Goal: Obtain resource: Obtain resource

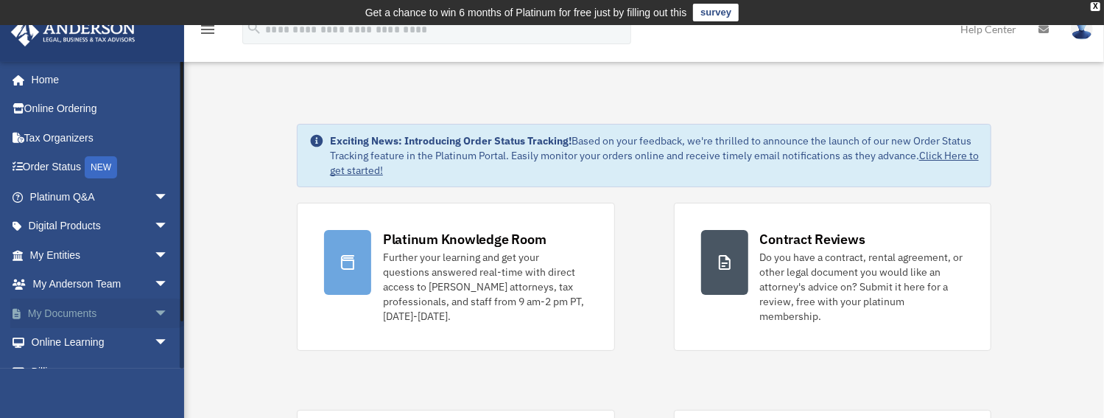
click at [60, 210] on link "My Documents arrow_drop_down" at bounding box center [100, 312] width 180 height 29
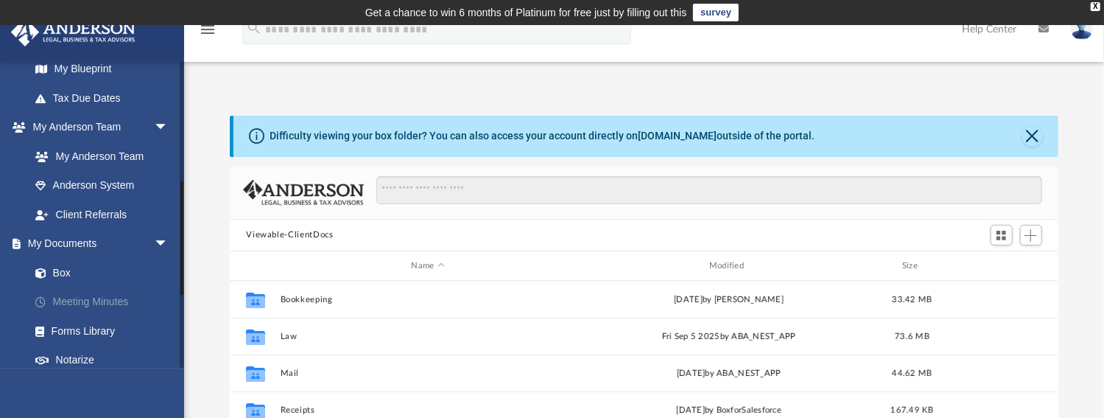
scroll to position [337, 0]
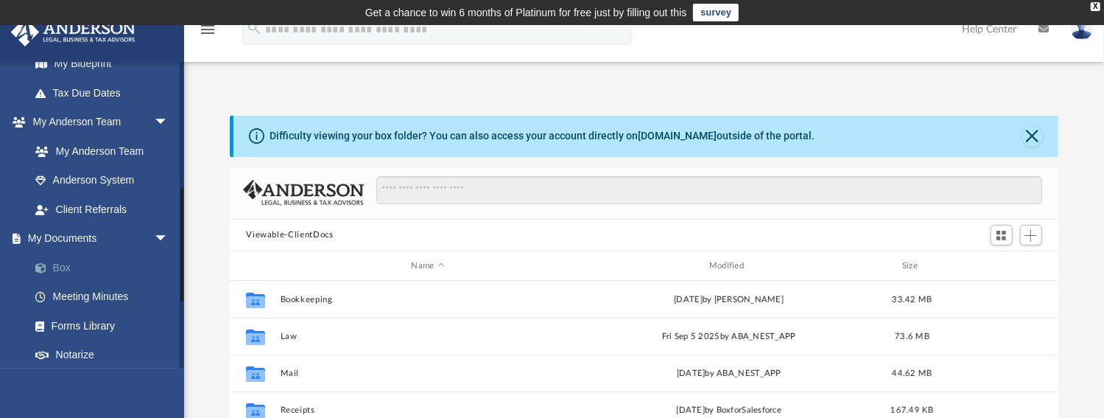
click at [60, 264] on link "Box" at bounding box center [106, 267] width 170 height 29
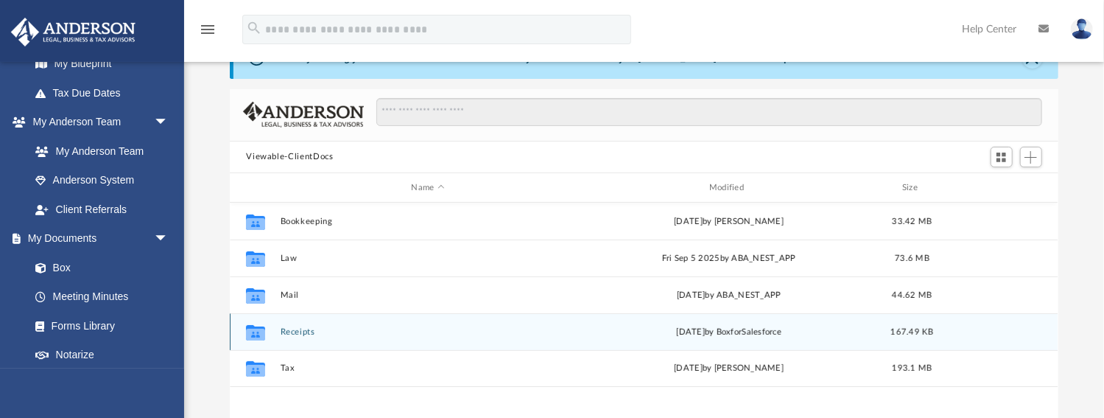
scroll to position [168, 0]
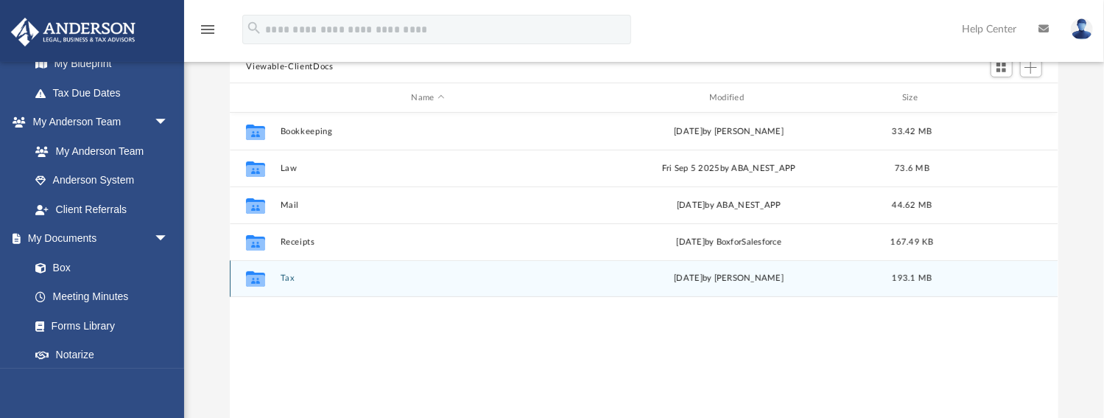
click at [291, 276] on button "Tax" at bounding box center [428, 279] width 295 height 10
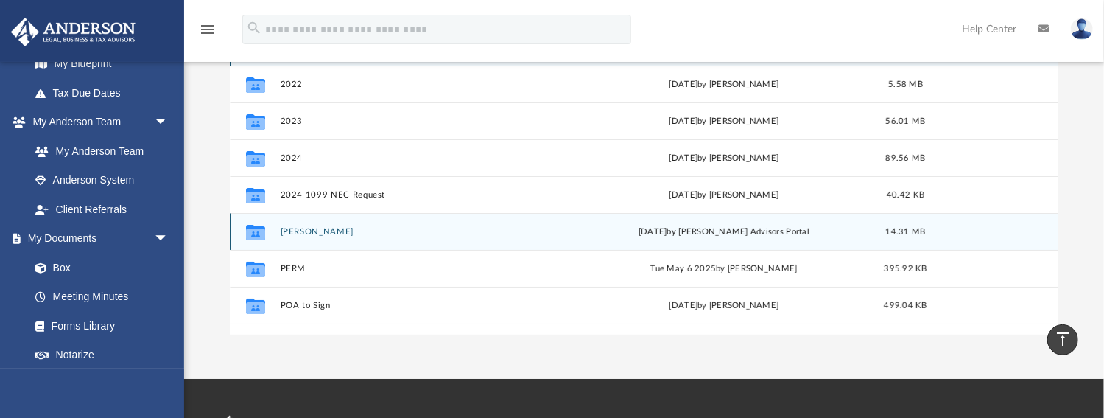
scroll to position [26, 0]
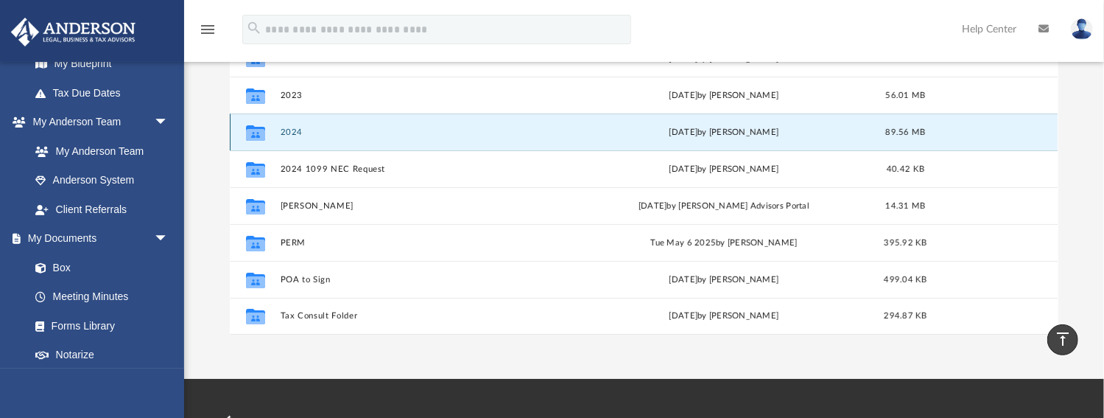
click at [292, 131] on button "2024" at bounding box center [427, 132] width 292 height 10
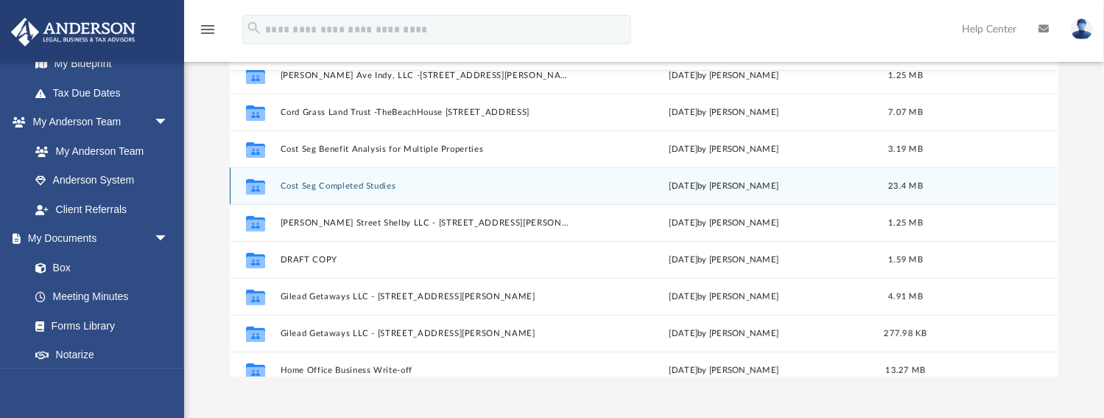
scroll to position [210, 0]
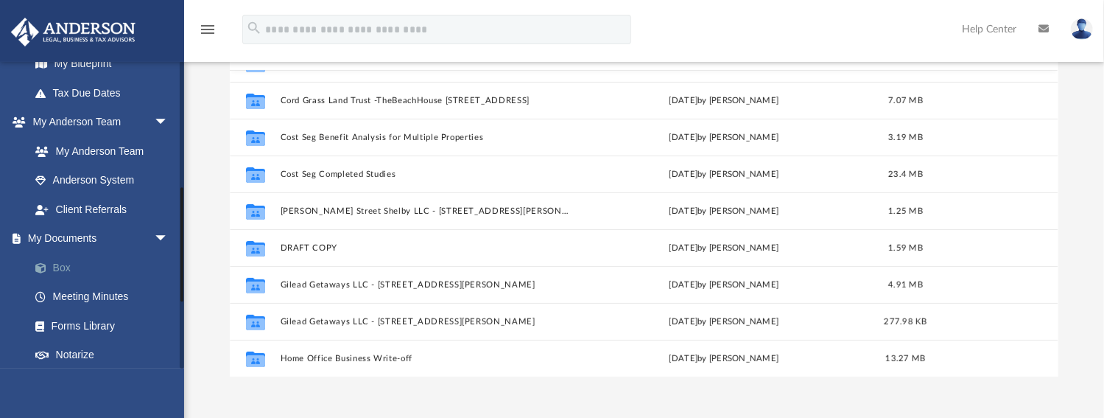
click at [66, 264] on link "Box" at bounding box center [106, 267] width 170 height 29
click at [61, 259] on link "Box" at bounding box center [106, 267] width 170 height 29
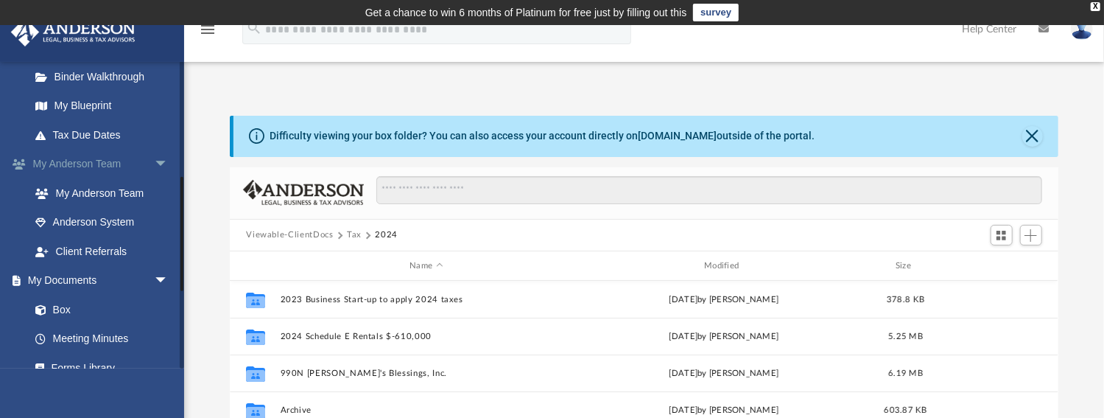
scroll to position [295, 0]
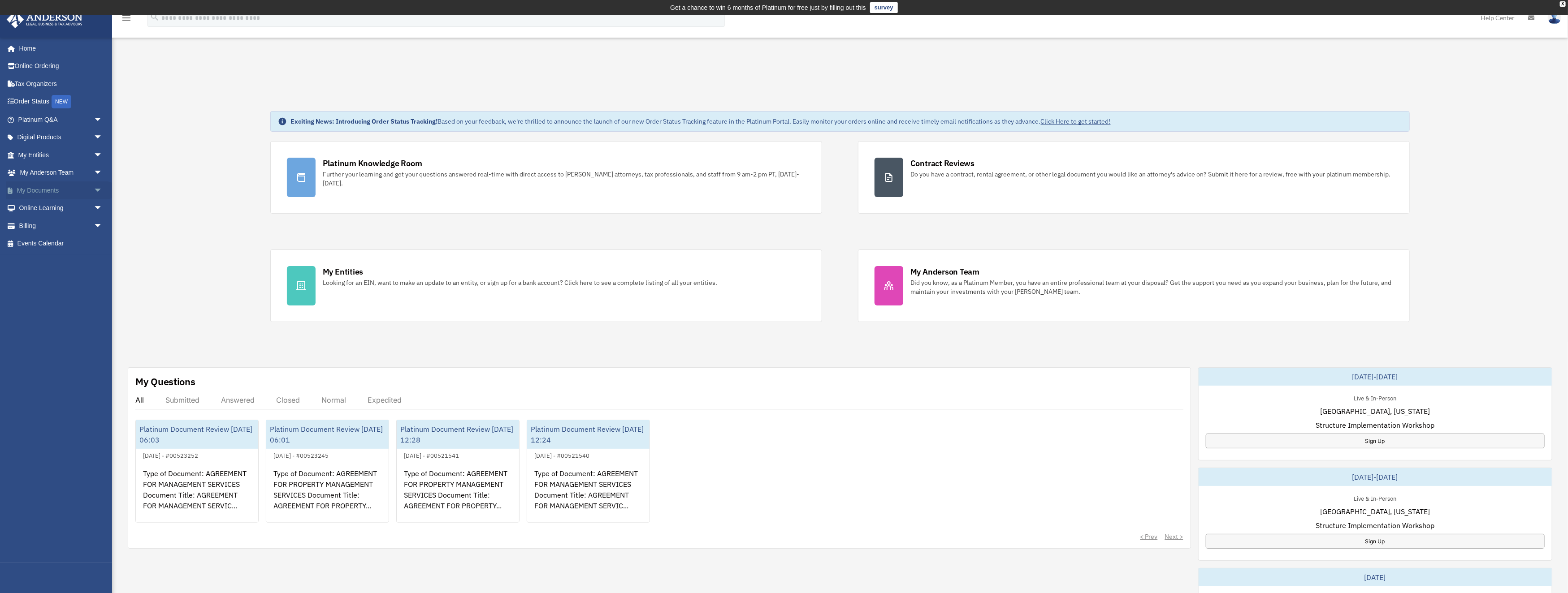
click at [24, 182] on link "My Documents arrow_drop_down" at bounding box center [61, 190] width 110 height 18
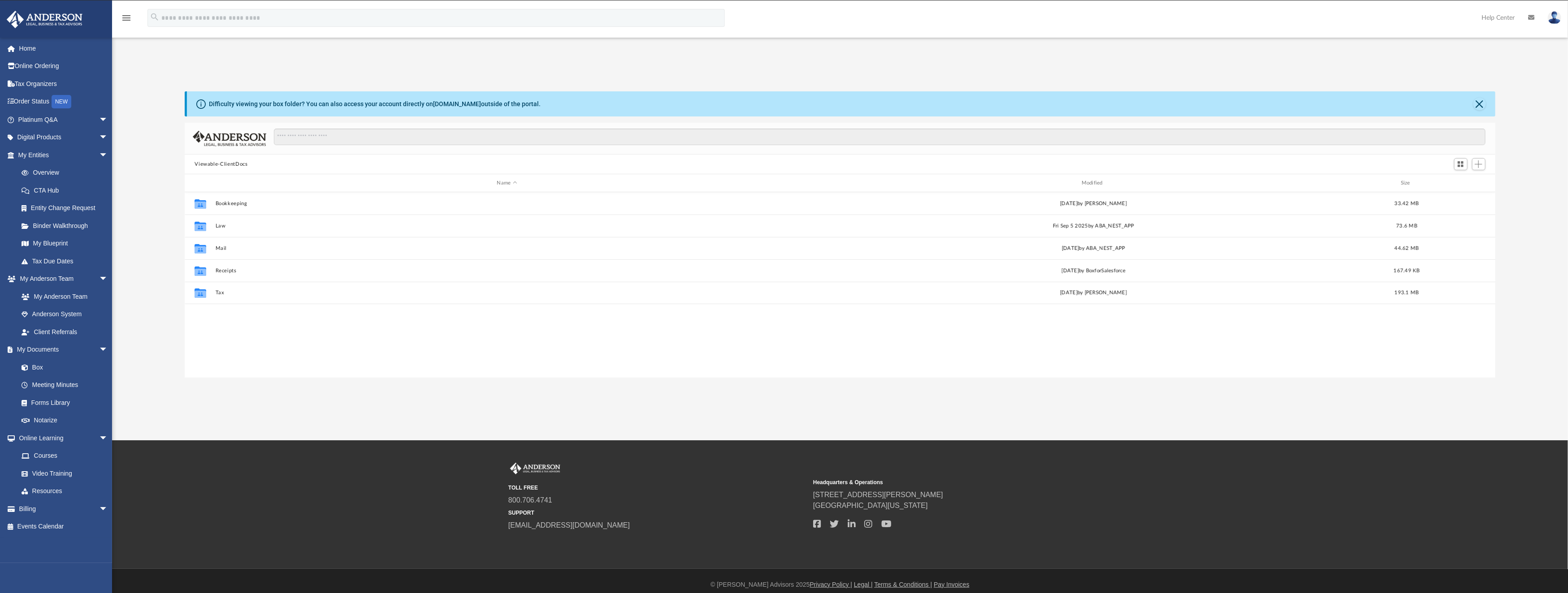
scroll to position [194, 1301]
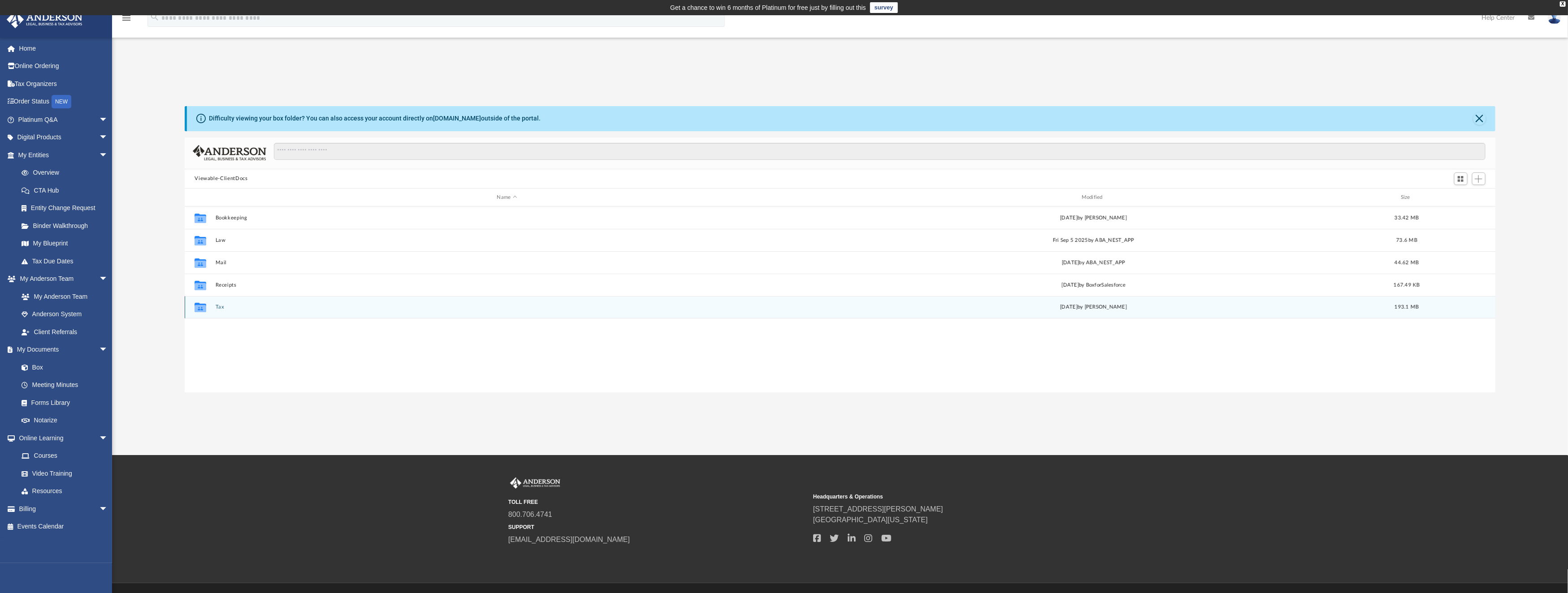
click at [220, 307] on button "Tax" at bounding box center [506, 308] width 583 height 6
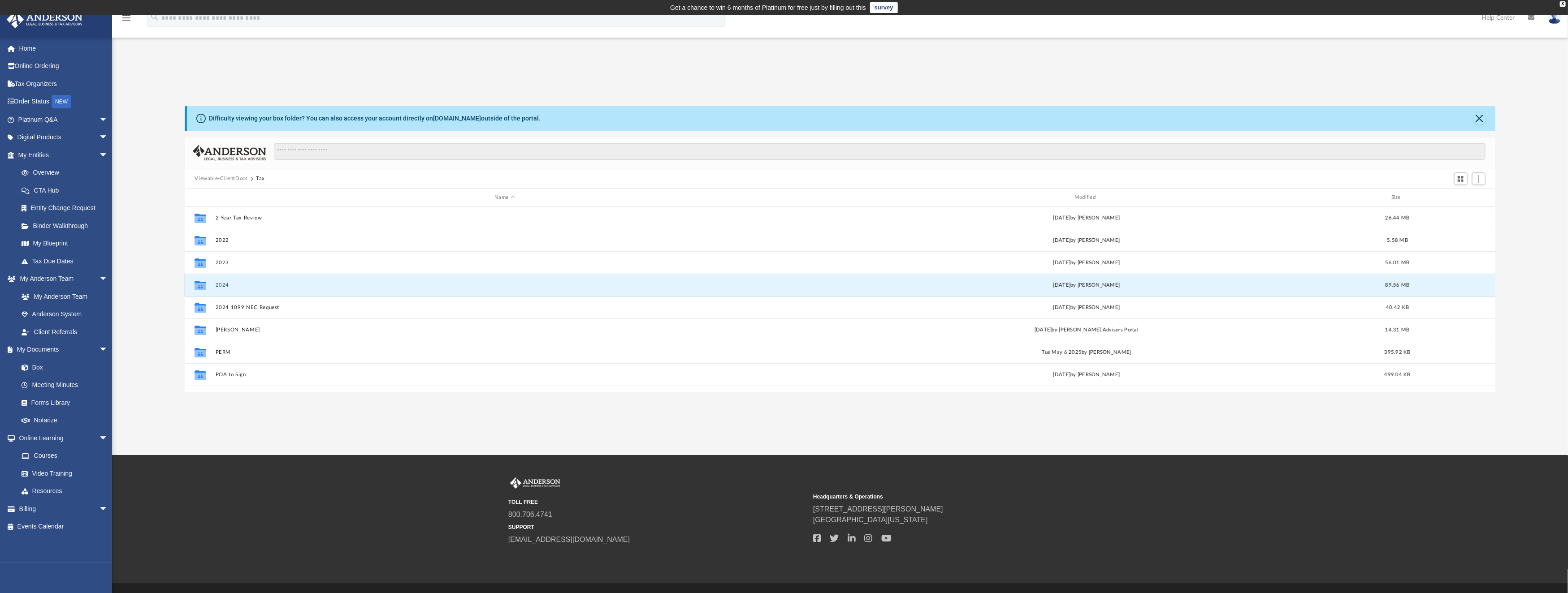
click at [220, 282] on button "2024" at bounding box center [505, 285] width 578 height 6
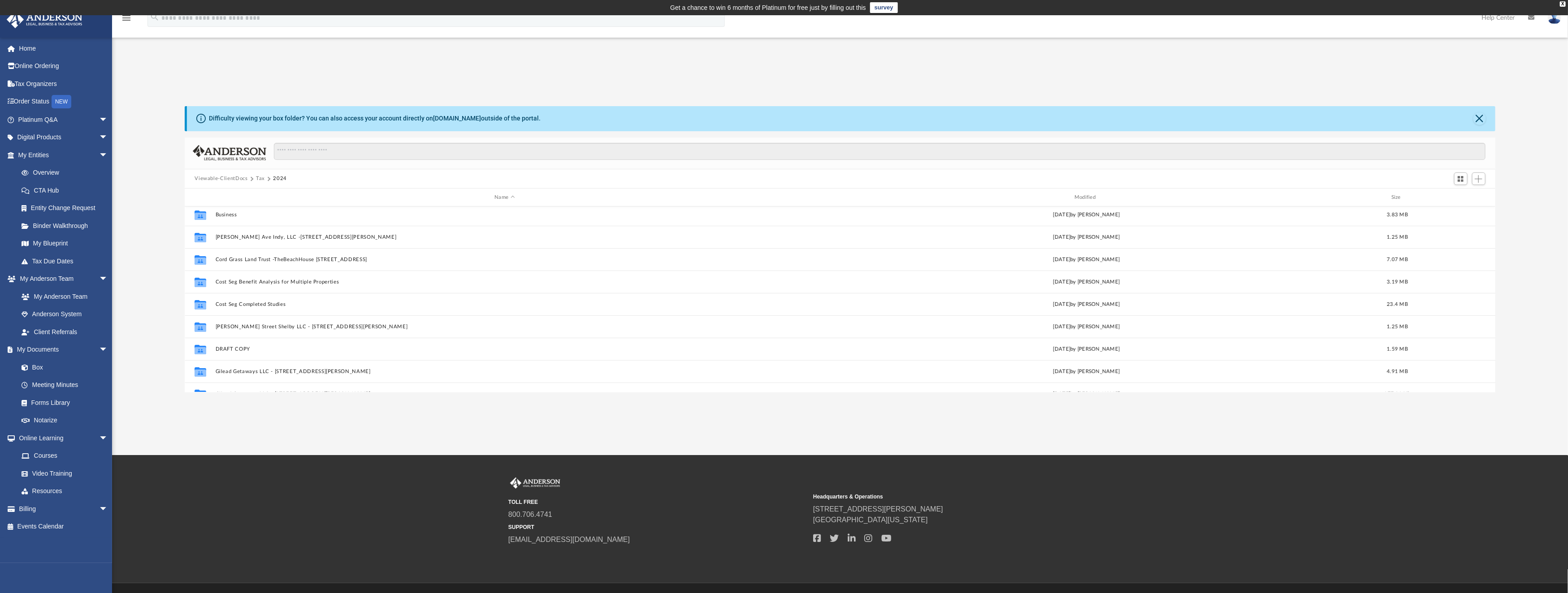
scroll to position [179, 0]
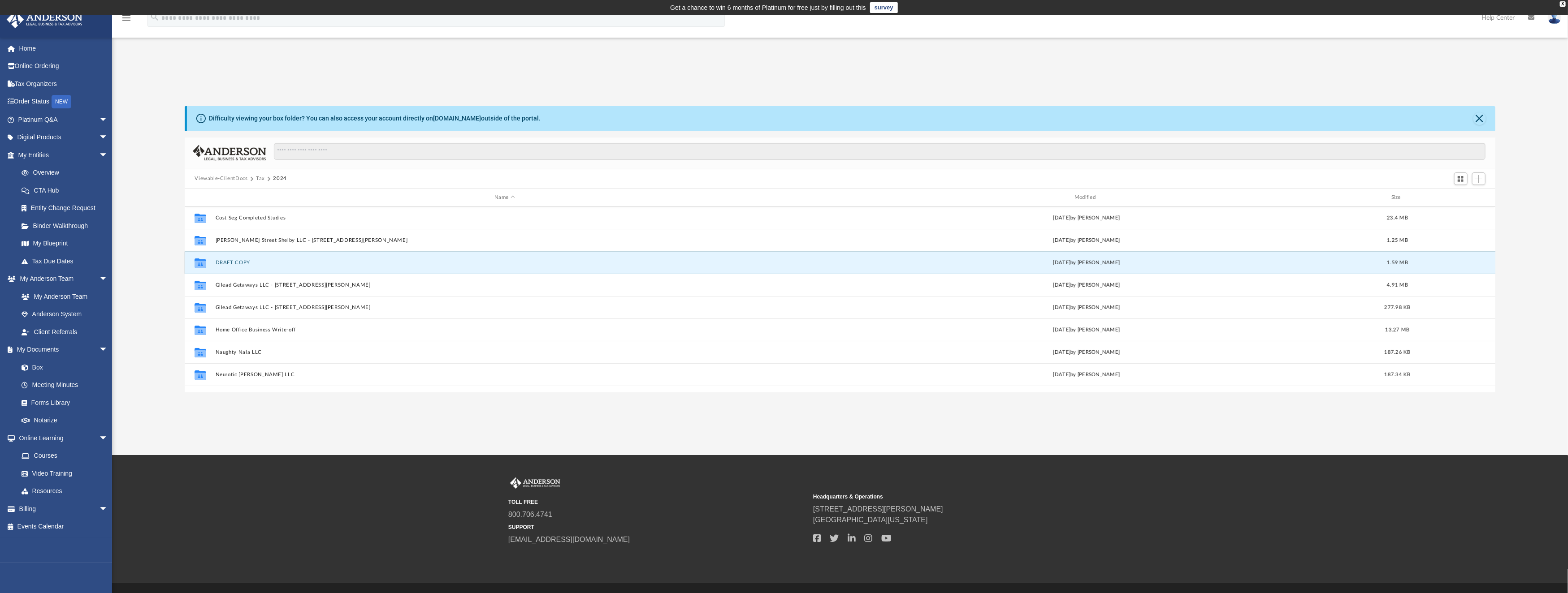
click at [242, 263] on button "DRAFT COPY" at bounding box center [505, 263] width 578 height 6
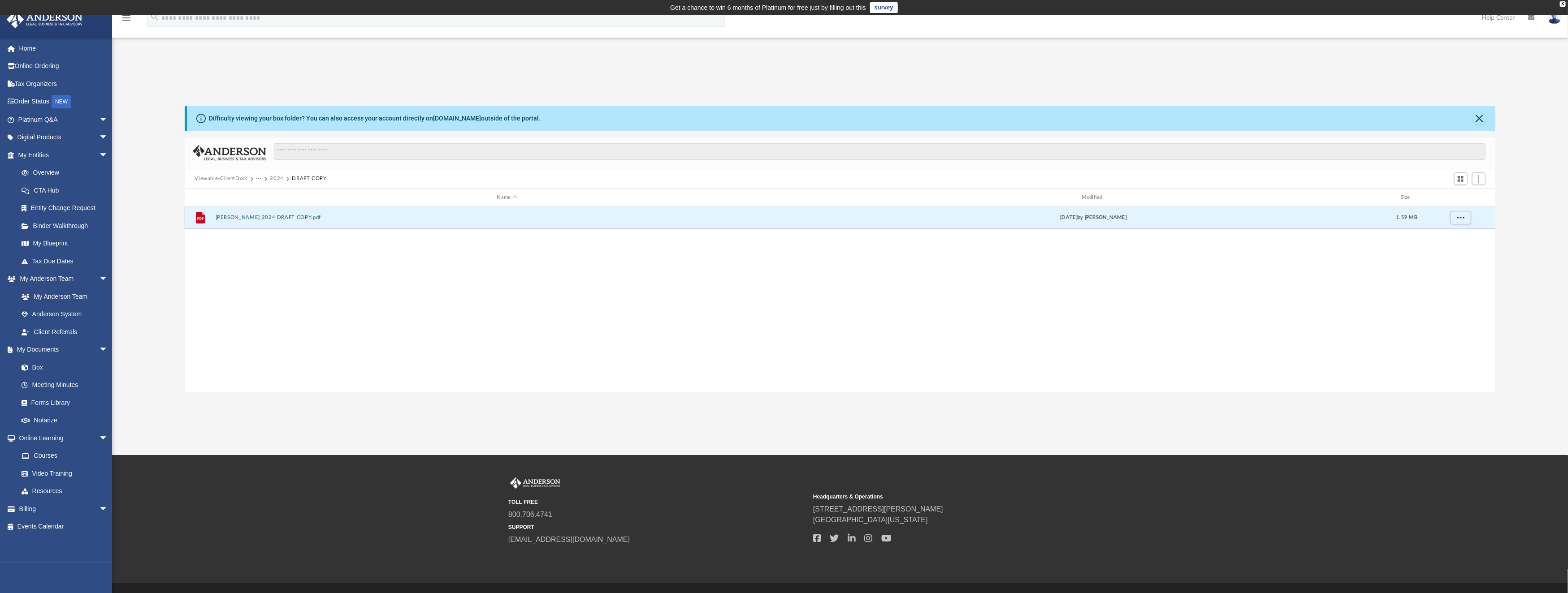
click at [260, 217] on button "JULIE CHURNELL 2024 DRAFT COPY.pdf" at bounding box center [506, 218] width 583 height 6
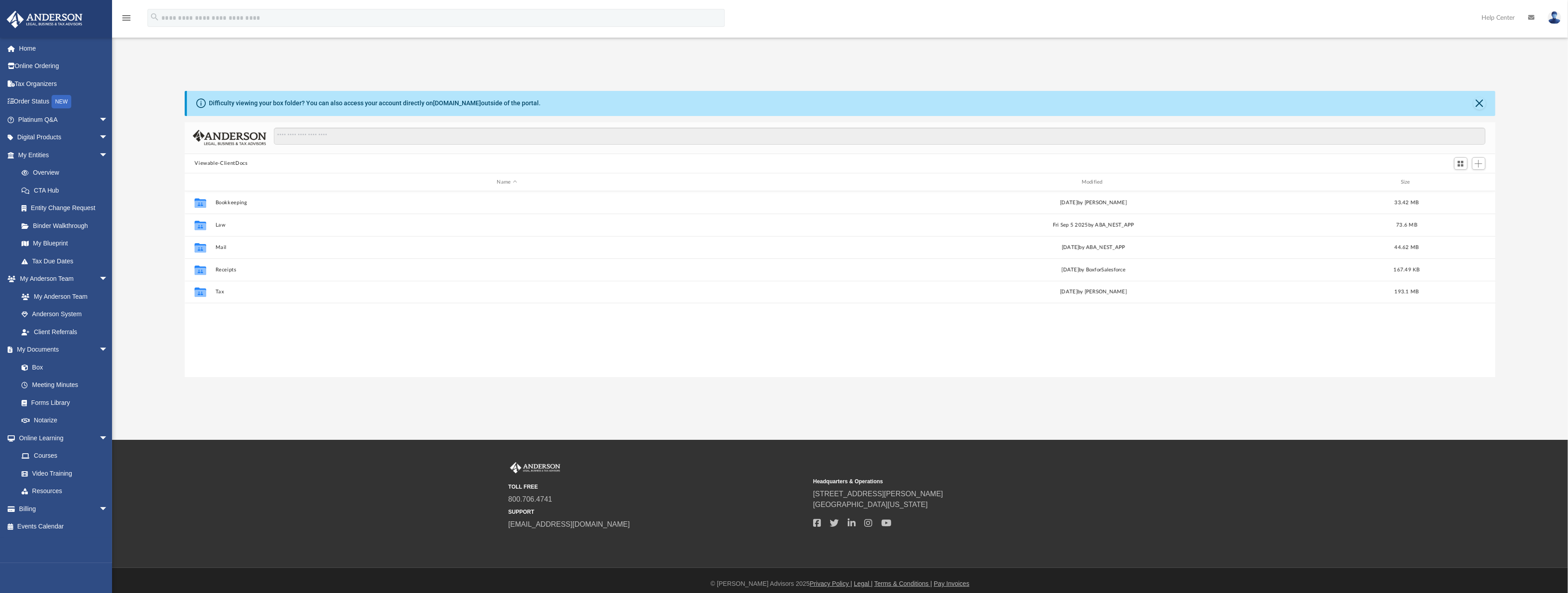
scroll to position [194, 1301]
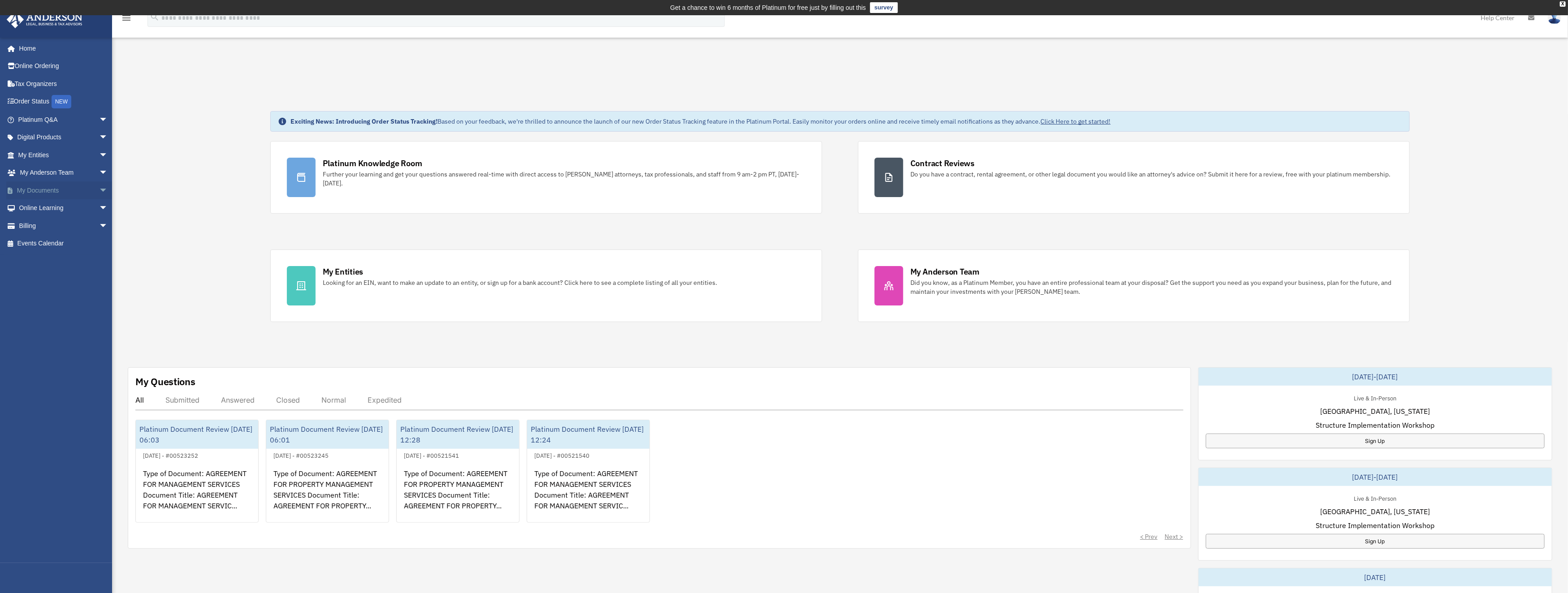
click at [51, 187] on link "My Documents arrow_drop_down" at bounding box center [63, 190] width 115 height 18
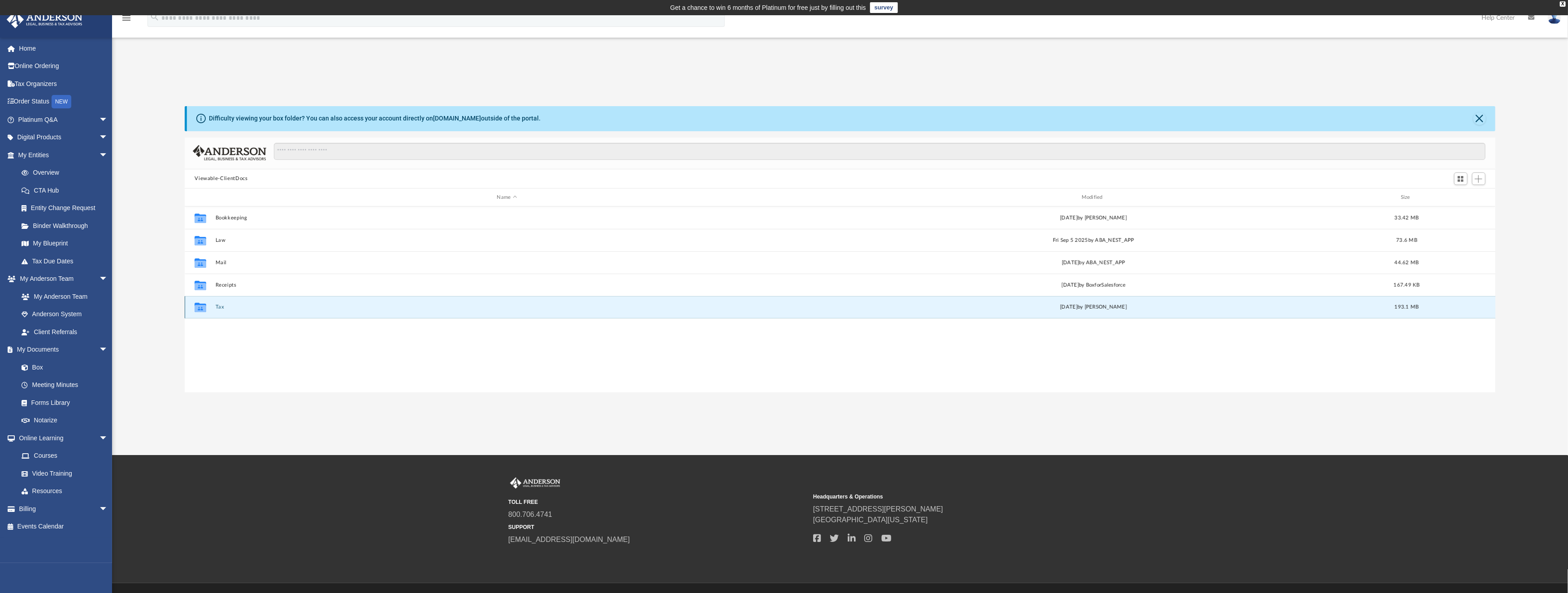
click at [219, 305] on button "Tax" at bounding box center [506, 308] width 583 height 6
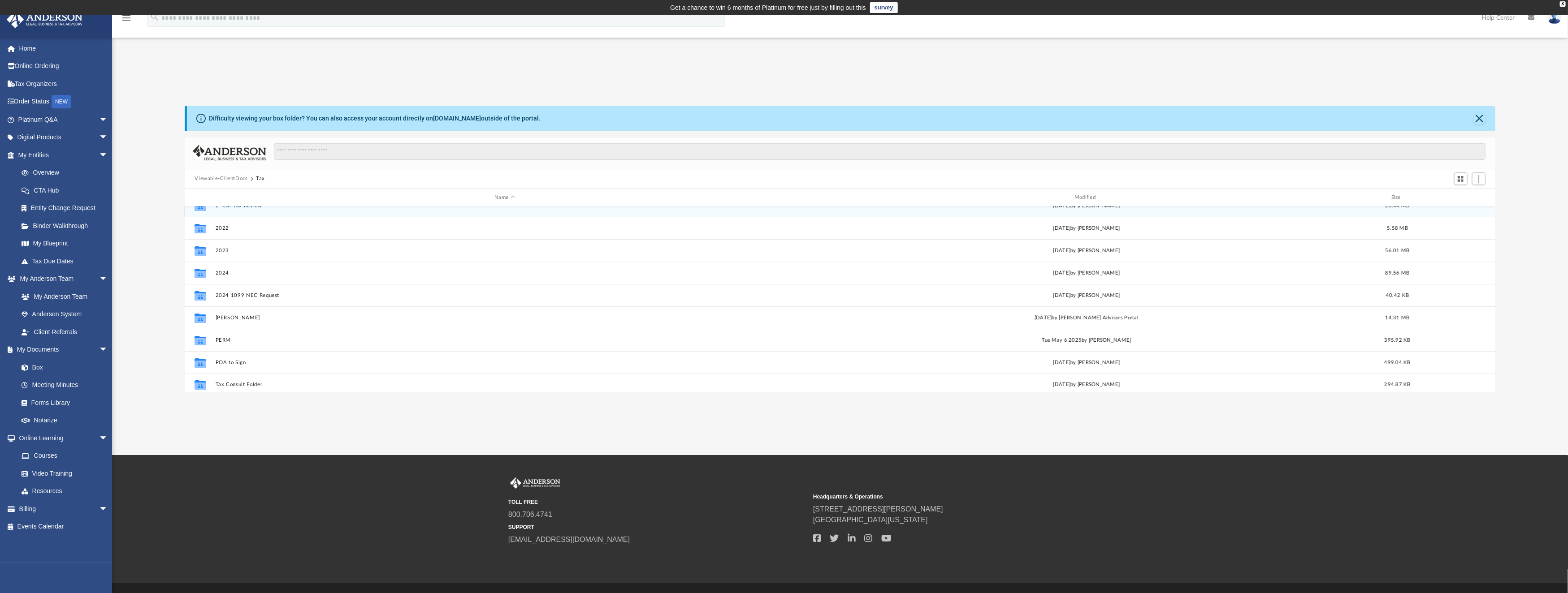
scroll to position [16, 0]
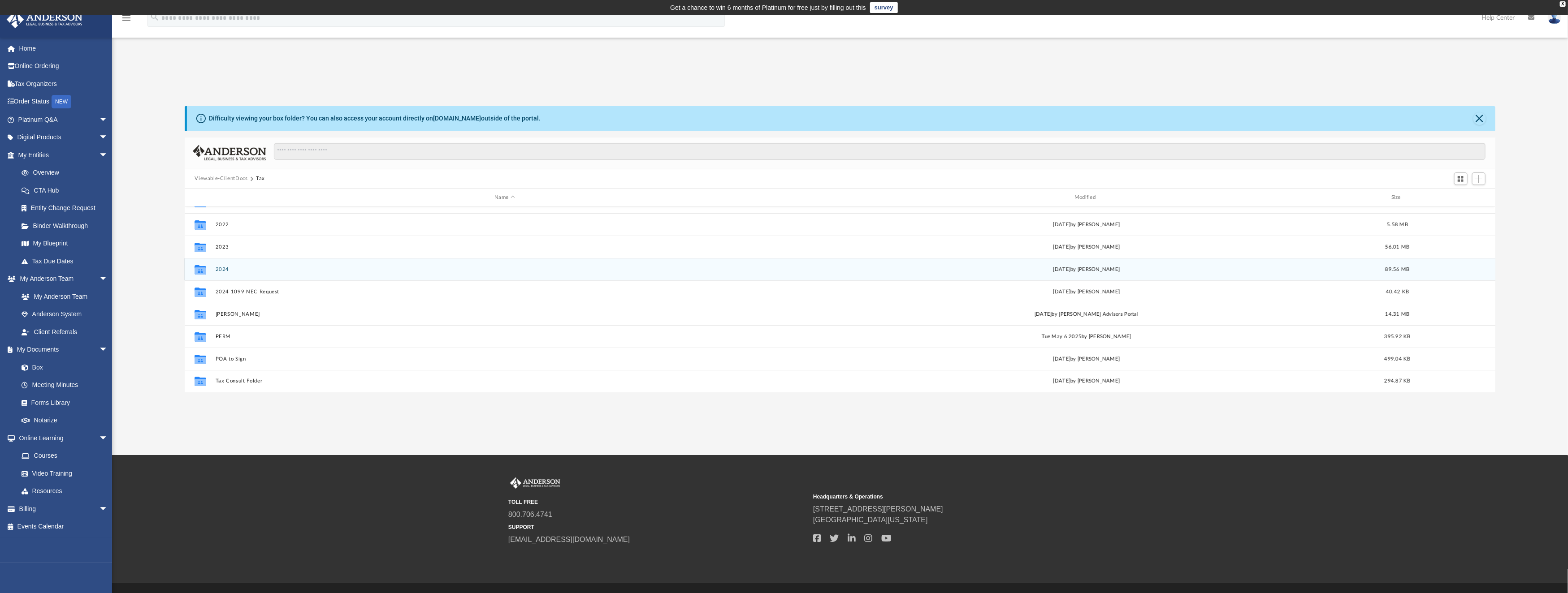
click at [222, 269] on button "2024" at bounding box center [505, 269] width 578 height 6
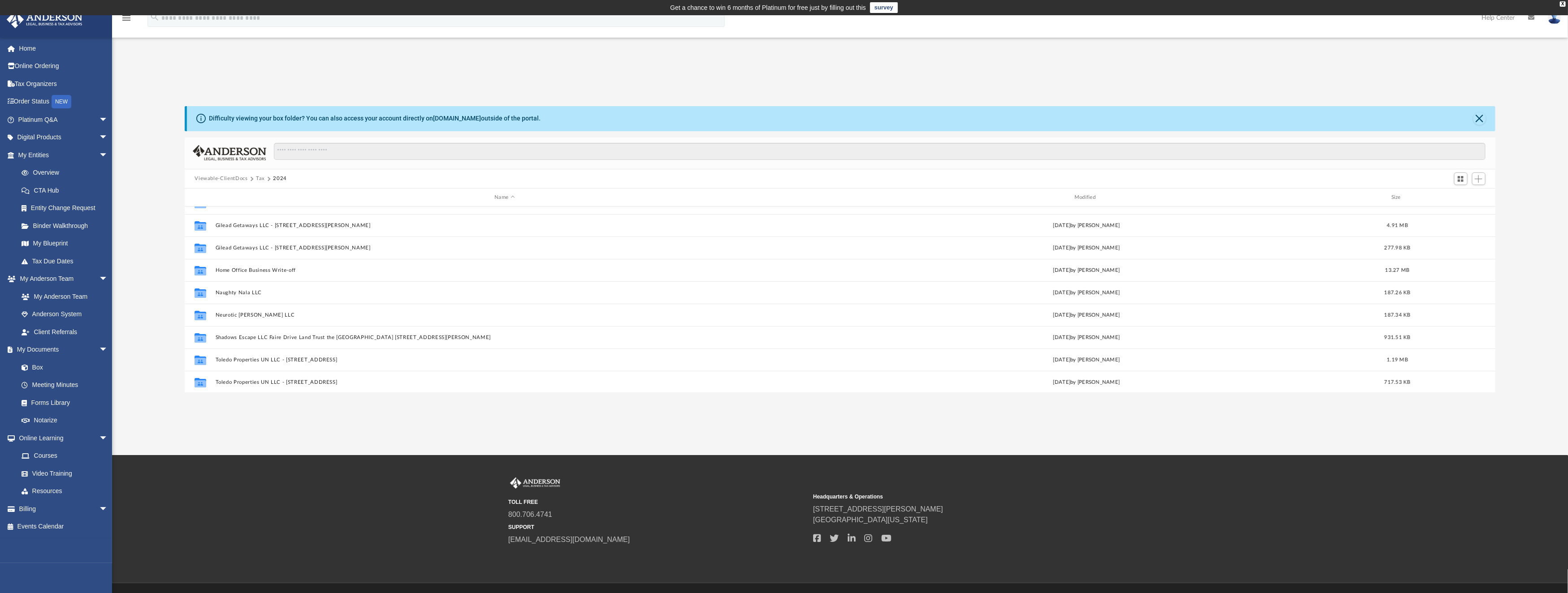
scroll to position [60, 0]
click at [257, 176] on button "Tax" at bounding box center [260, 178] width 9 height 8
click at [227, 176] on button "Viewable-ClientDocs" at bounding box center [221, 178] width 53 height 8
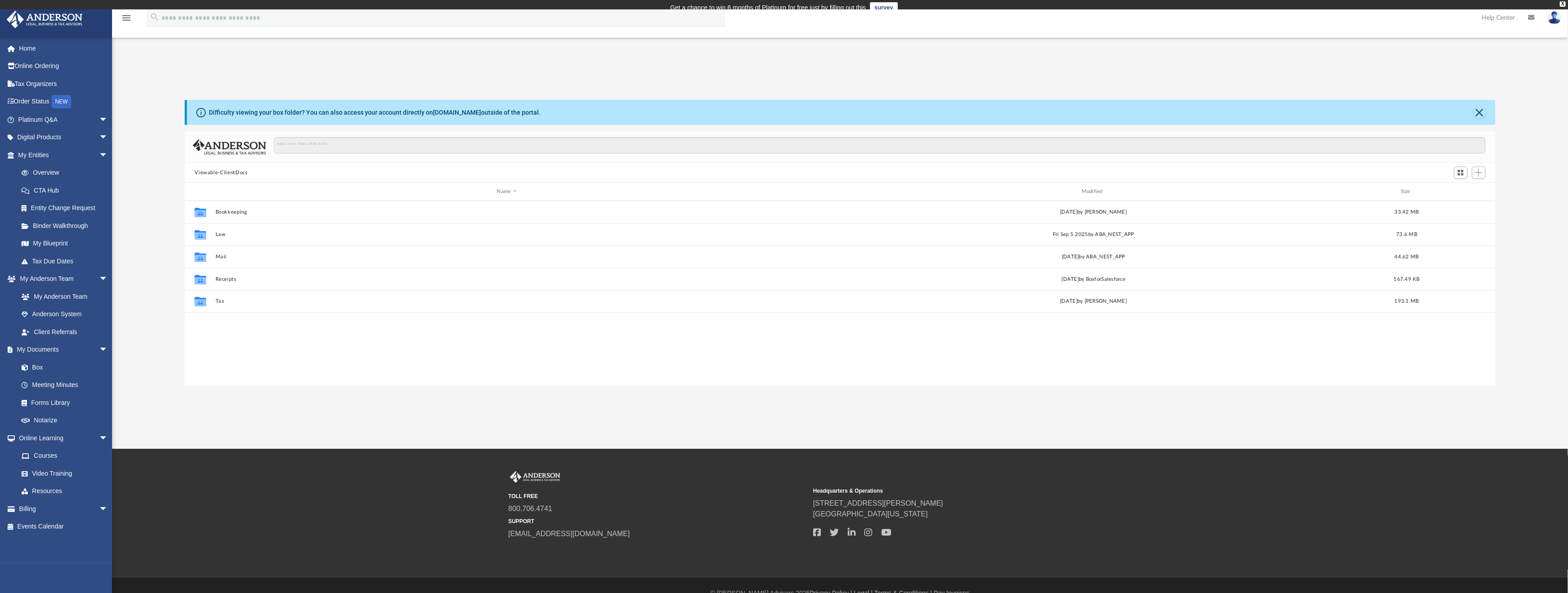
scroll to position [194, 1301]
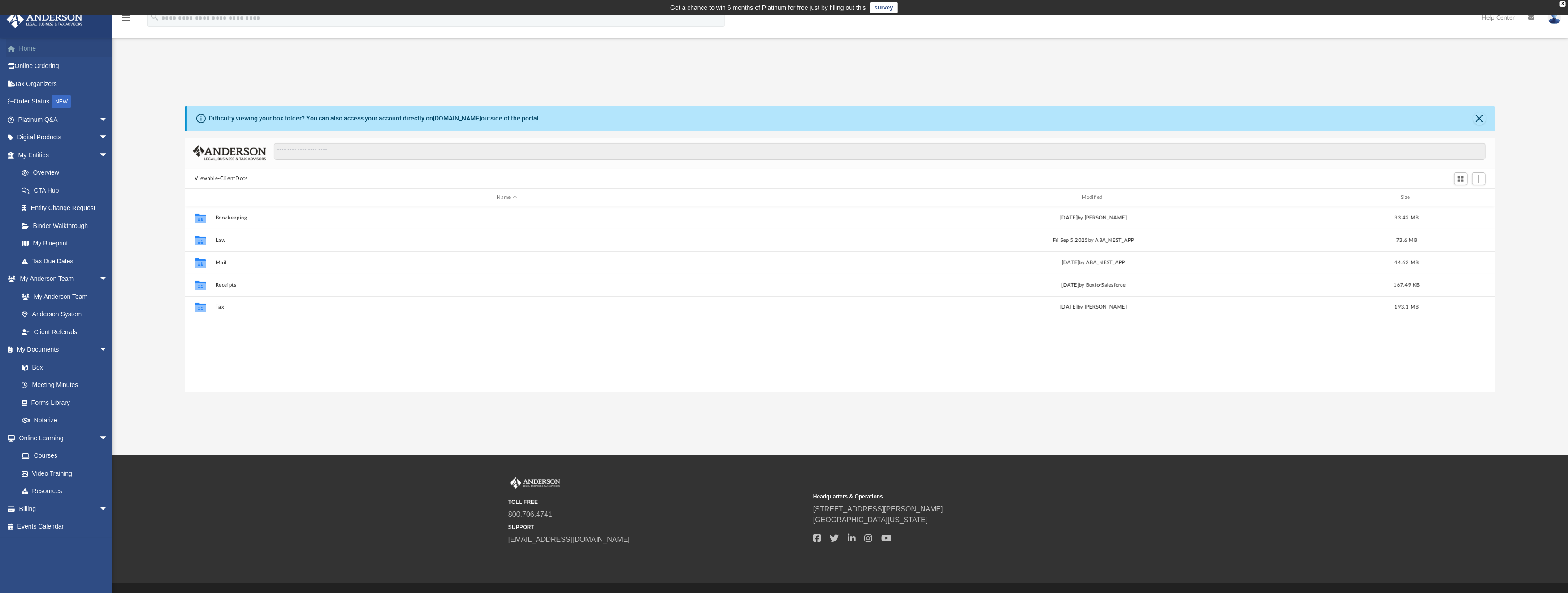
click at [32, 46] on link "Home" at bounding box center [63, 48] width 115 height 18
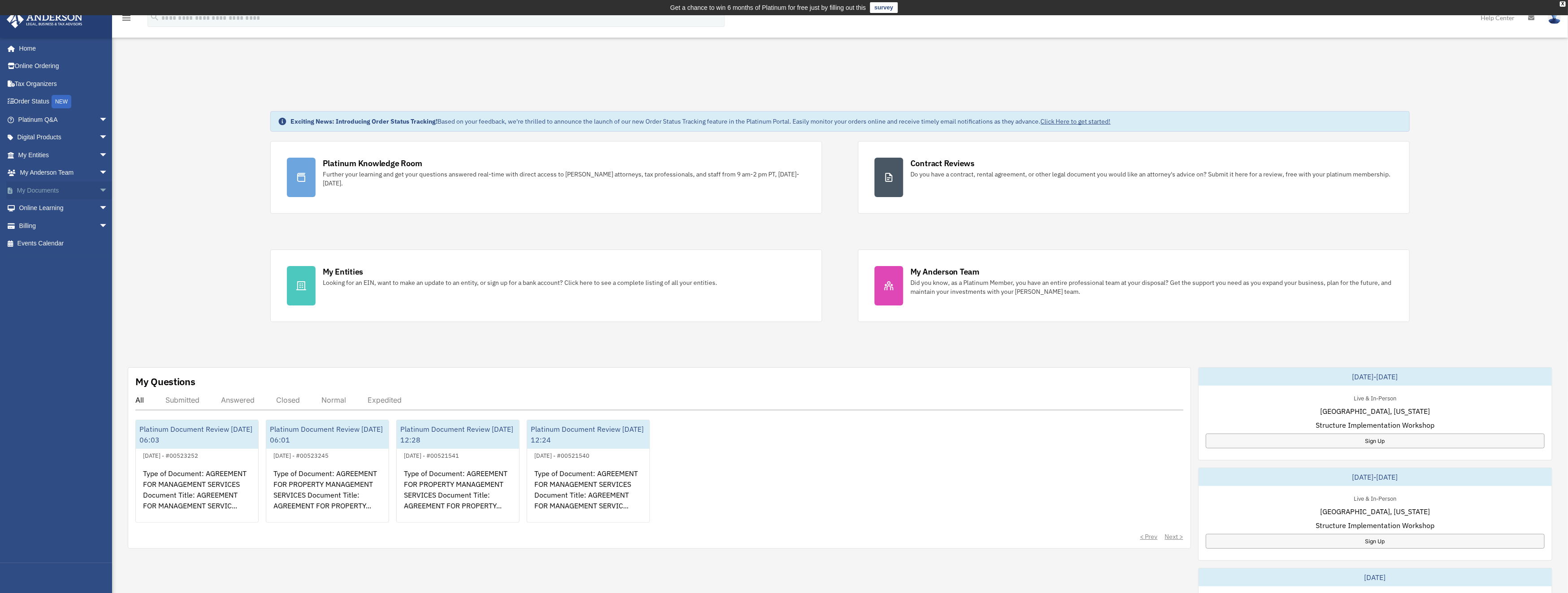
click at [41, 193] on link "My Documents arrow_drop_down" at bounding box center [63, 190] width 115 height 18
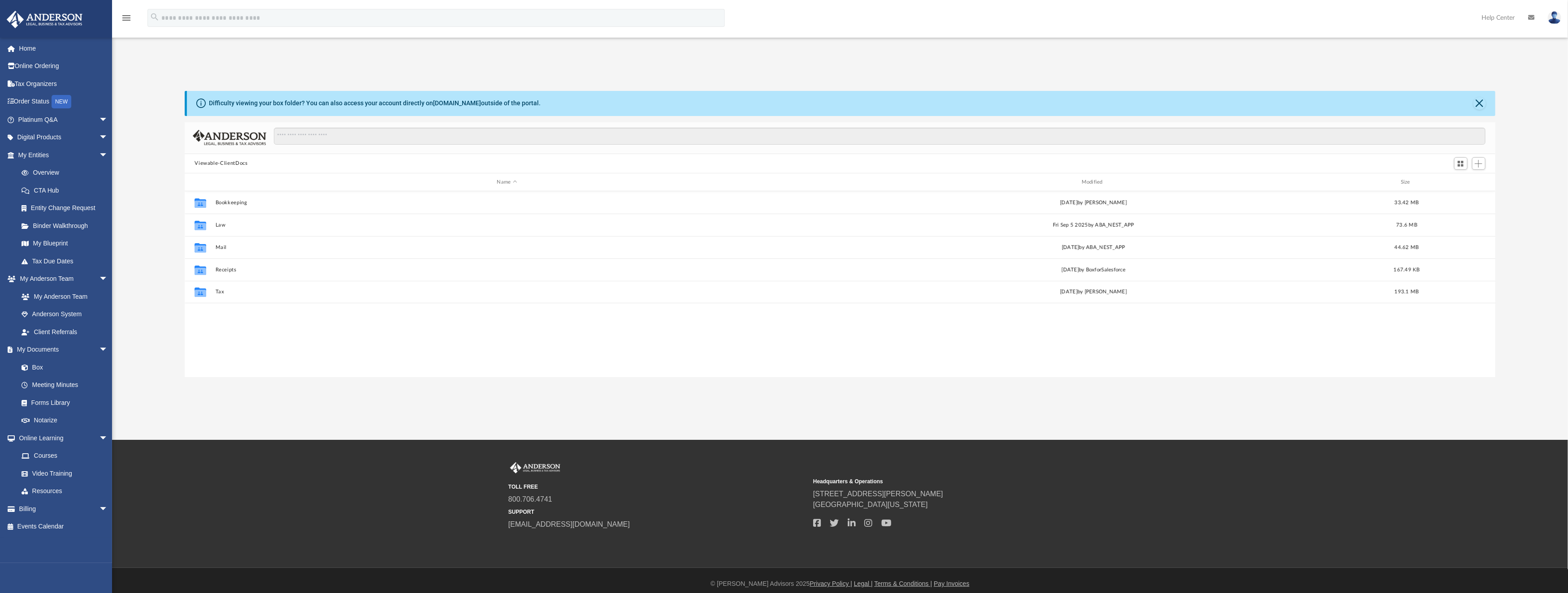
scroll to position [194, 1301]
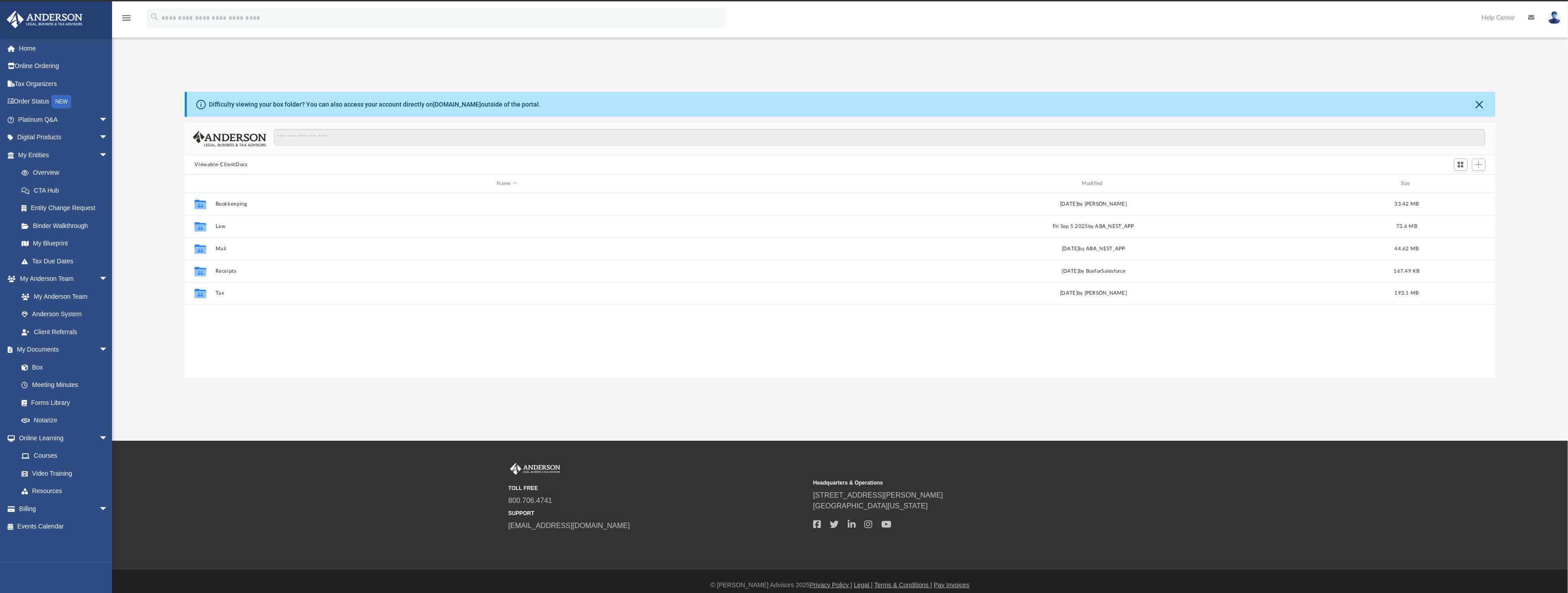
scroll to position [194, 1301]
